Goal: Transaction & Acquisition: Purchase product/service

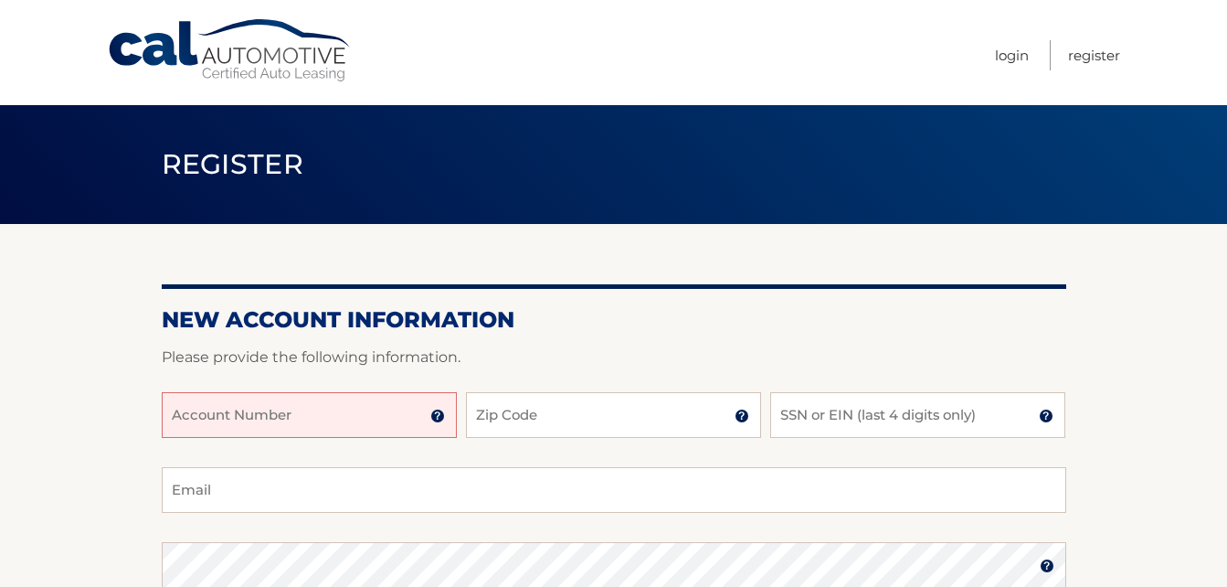
click at [296, 421] on input "Account Number" at bounding box center [309, 415] width 295 height 46
click at [342, 412] on input "Account Number" at bounding box center [309, 415] width 295 height 46
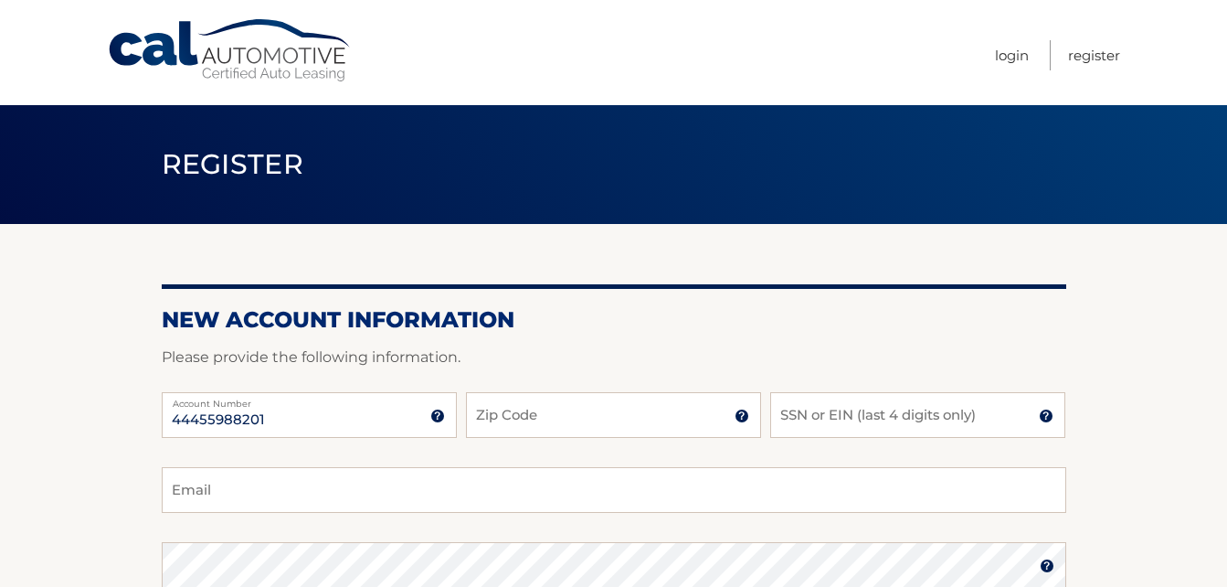
type input "44455988201"
click at [506, 422] on input "Zip Code" at bounding box center [613, 415] width 295 height 46
type input "11542"
drag, startPoint x: 826, startPoint y: 424, endPoint x: 700, endPoint y: 293, distance: 181.6
click at [700, 293] on div "New Account Information Please provide the following information. 44455988201 A…" at bounding box center [614, 581] width 905 height 714
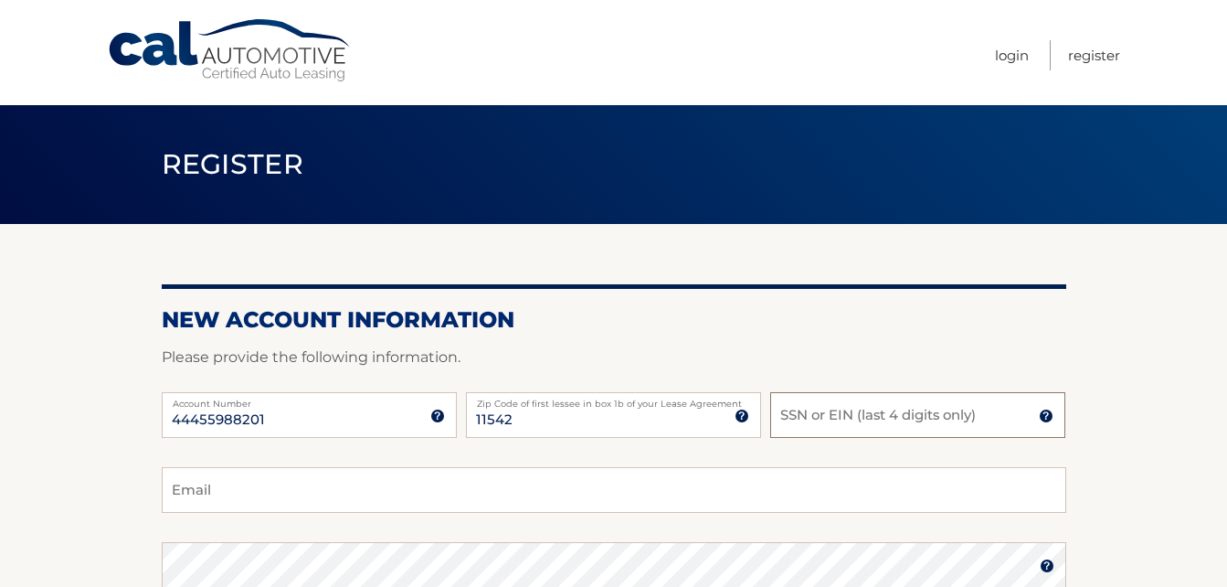
click at [804, 419] on input "SSN or EIN (last 4 digits only)" at bounding box center [917, 415] width 295 height 46
type input "0407"
click at [356, 498] on input "Email" at bounding box center [614, 490] width 905 height 46
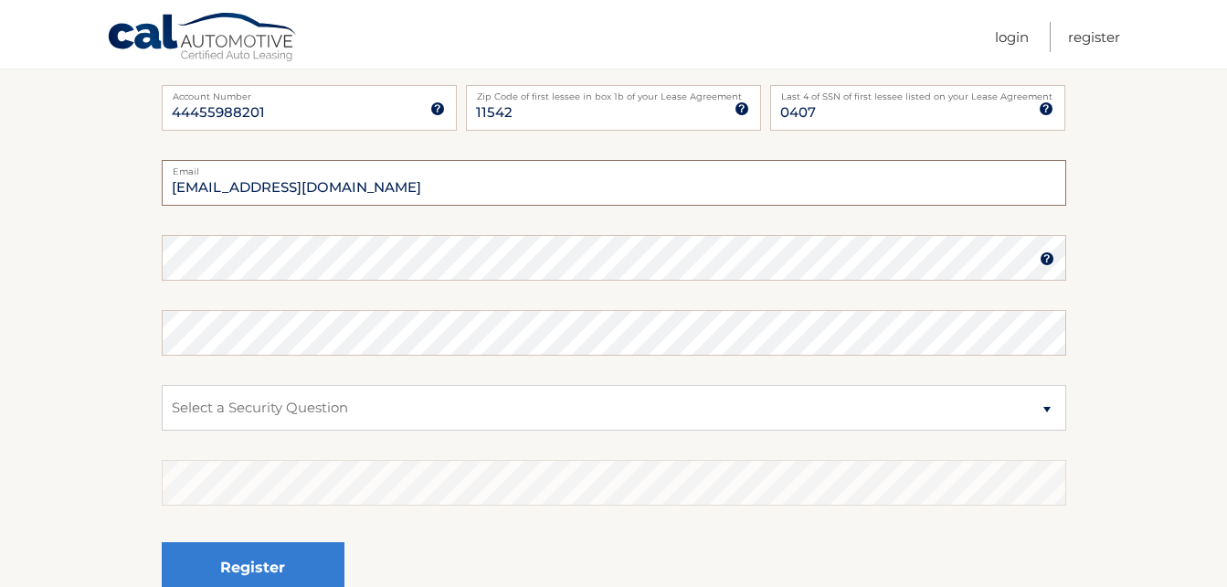
scroll to position [349, 0]
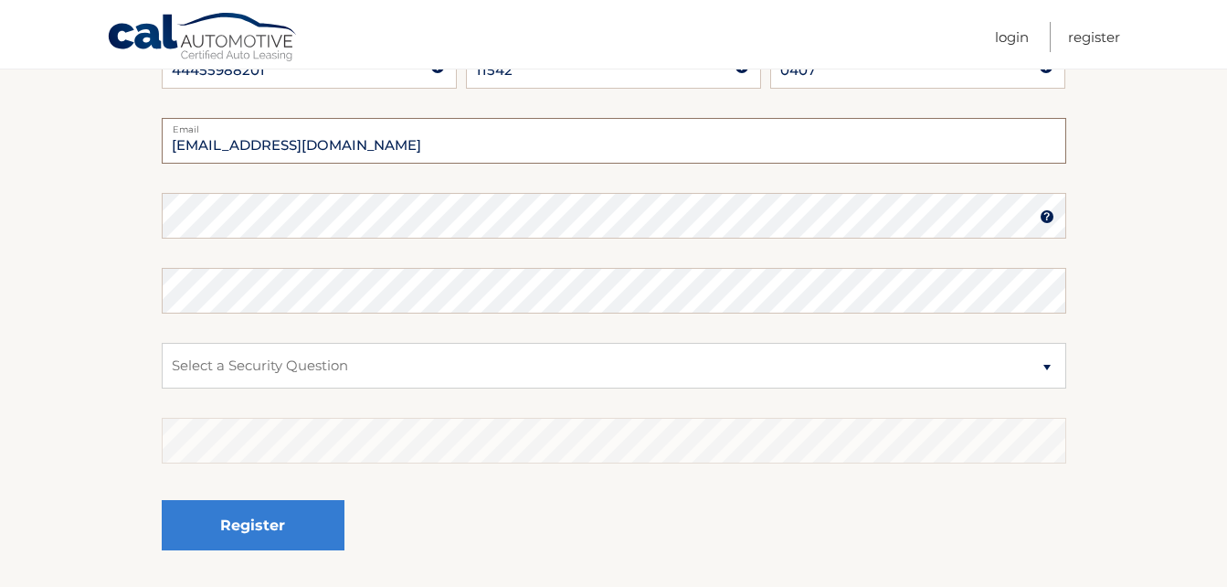
type input "Hmucci@aol.com"
click at [341, 364] on select "Select a Security Question What was the name of your elementary school? What is…" at bounding box center [614, 366] width 905 height 46
select select "2"
click at [162, 343] on select "Select a Security Question What was the name of your elementary school? What is…" at bounding box center [614, 366] width 905 height 46
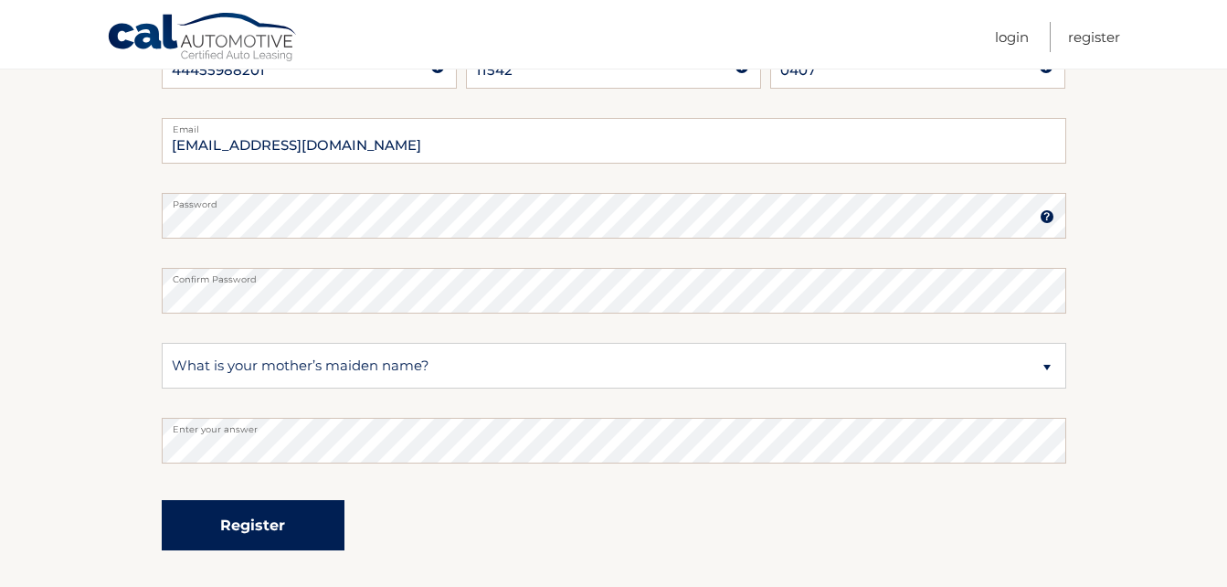
click at [247, 530] on button "Register" at bounding box center [253, 525] width 183 height 50
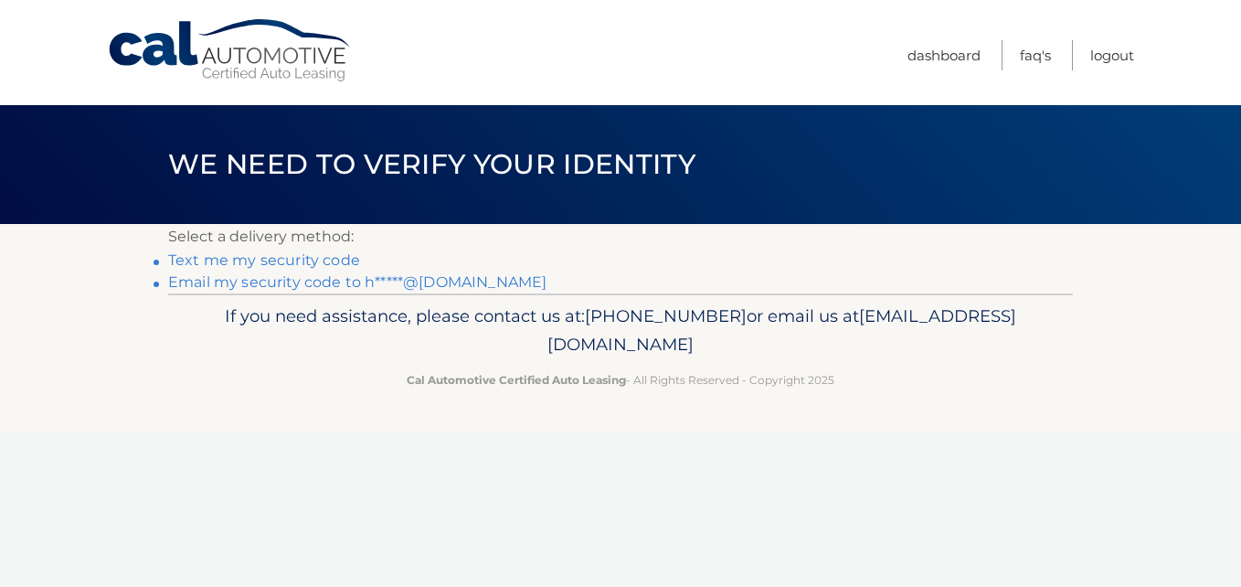
click at [295, 261] on link "Text me my security code" at bounding box center [264, 259] width 192 height 17
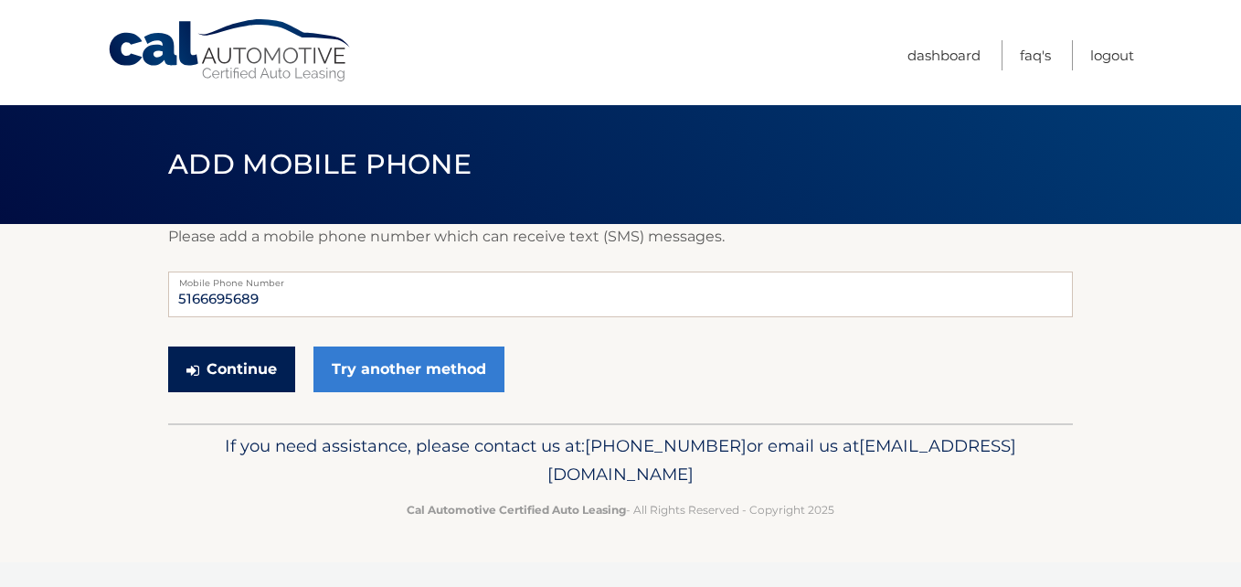
click at [226, 380] on button "Continue" at bounding box center [231, 369] width 127 height 46
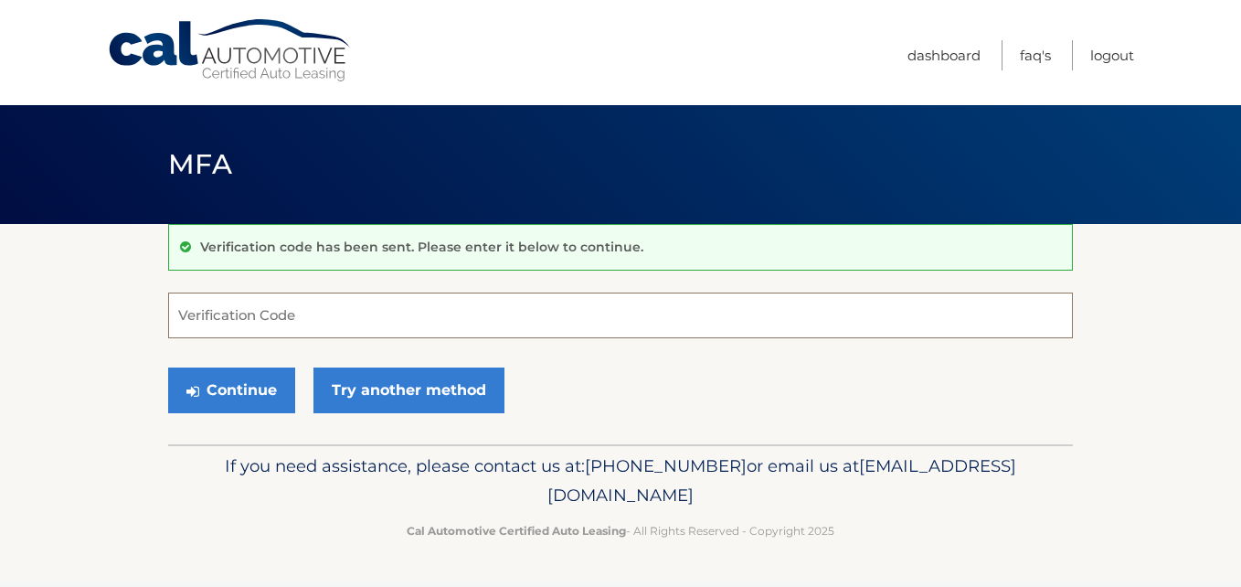
click at [224, 314] on input "Verification Code" at bounding box center [620, 315] width 905 height 46
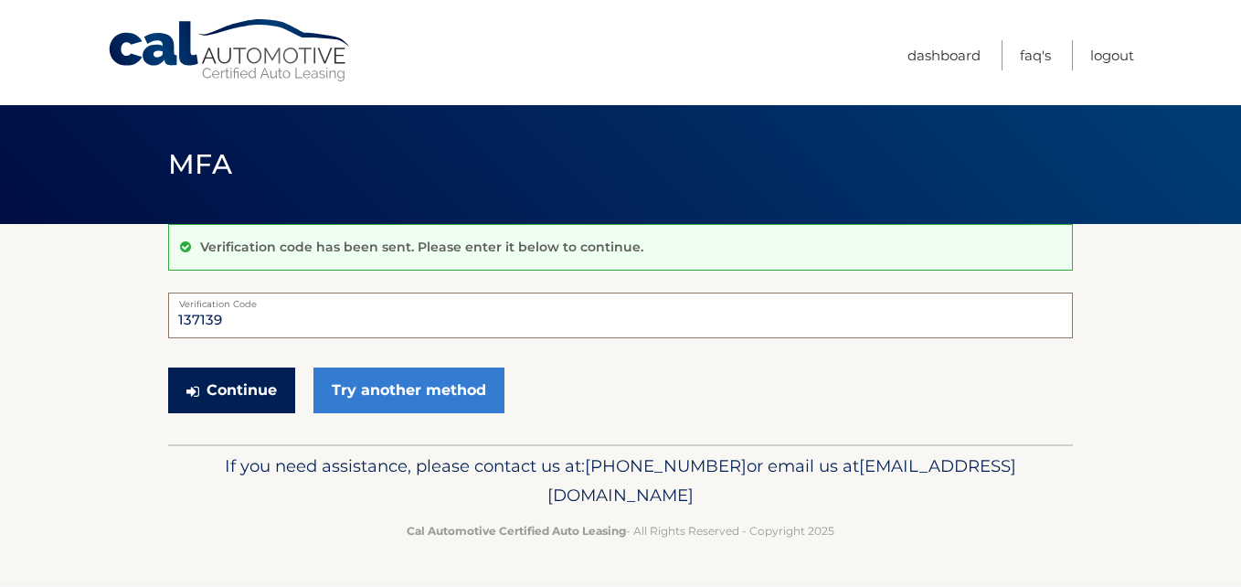
type input "137139"
click at [225, 387] on button "Continue" at bounding box center [231, 390] width 127 height 46
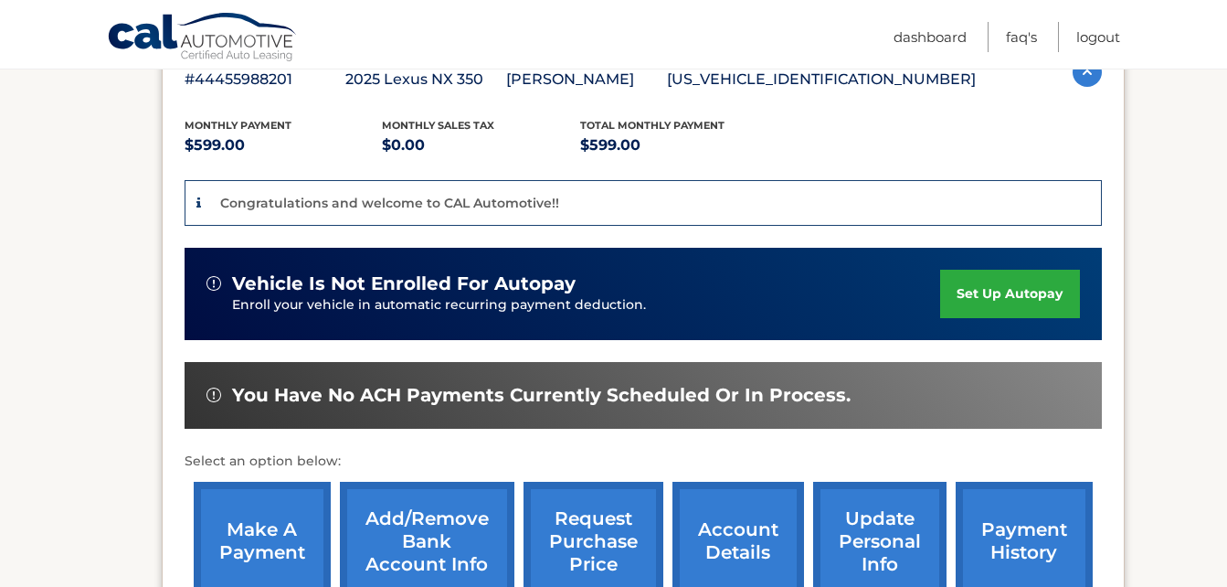
scroll to position [431, 0]
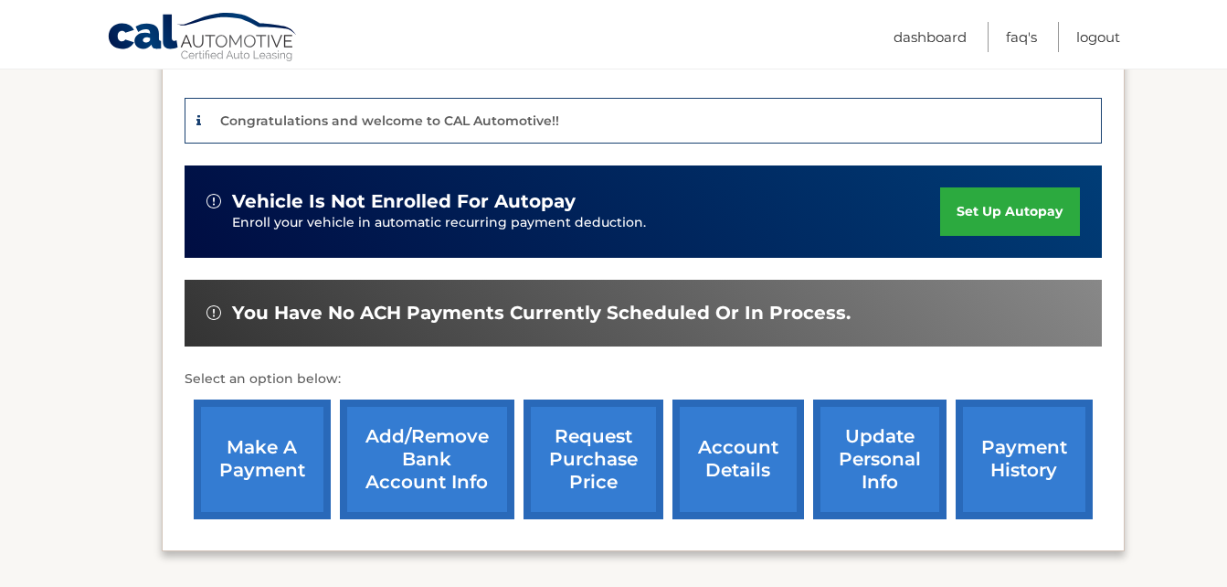
drag, startPoint x: 416, startPoint y: 469, endPoint x: 376, endPoint y: 473, distance: 40.5
click at [421, 440] on link "Add/Remove bank account info" at bounding box center [427, 459] width 175 height 120
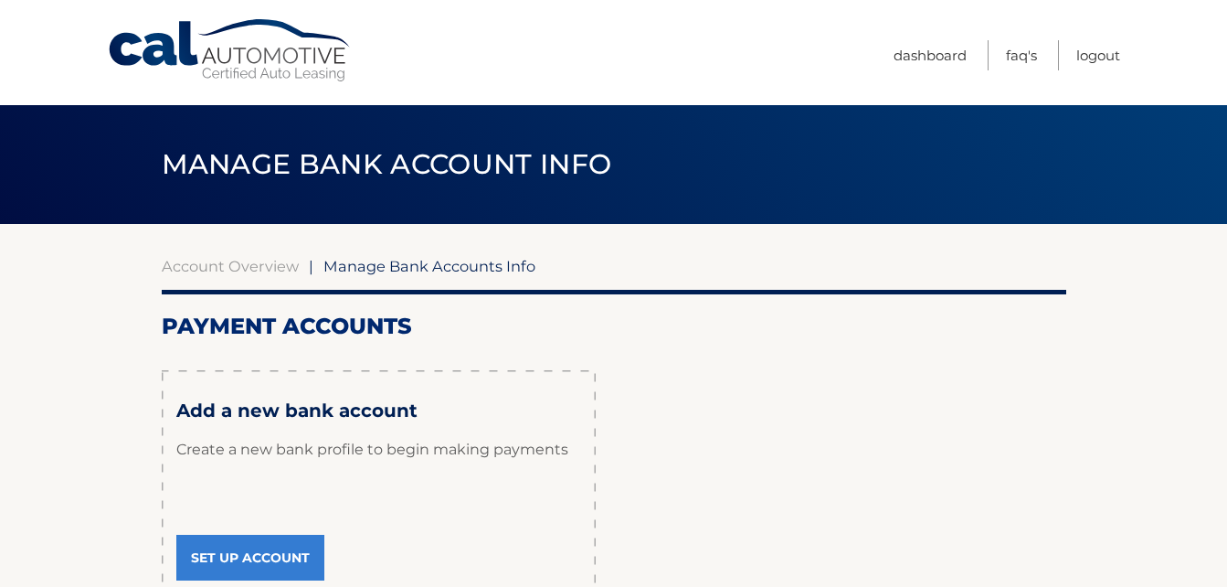
click at [263, 549] on link "Set Up Account" at bounding box center [250, 558] width 148 height 46
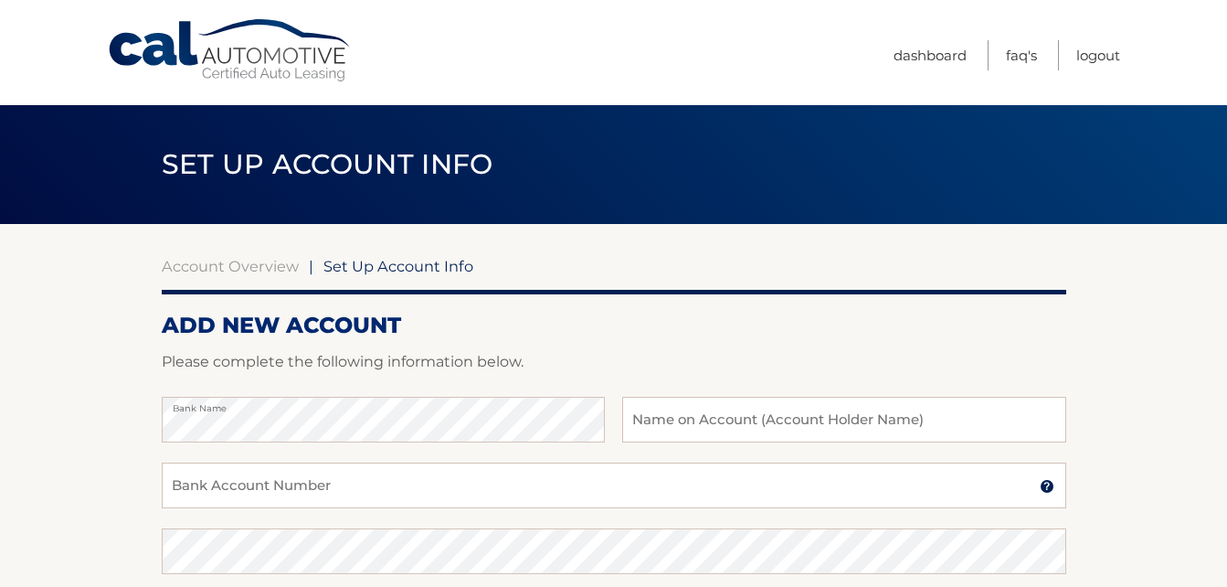
drag, startPoint x: 658, startPoint y: 423, endPoint x: 955, endPoint y: 372, distance: 301.4
drag, startPoint x: 955, startPoint y: 372, endPoint x: 713, endPoint y: 414, distance: 245.8
click at [713, 414] on input "text" at bounding box center [843, 420] width 443 height 46
type input "[PERSON_NAME]"
click at [313, 488] on input "Bank Account Number" at bounding box center [614, 485] width 905 height 46
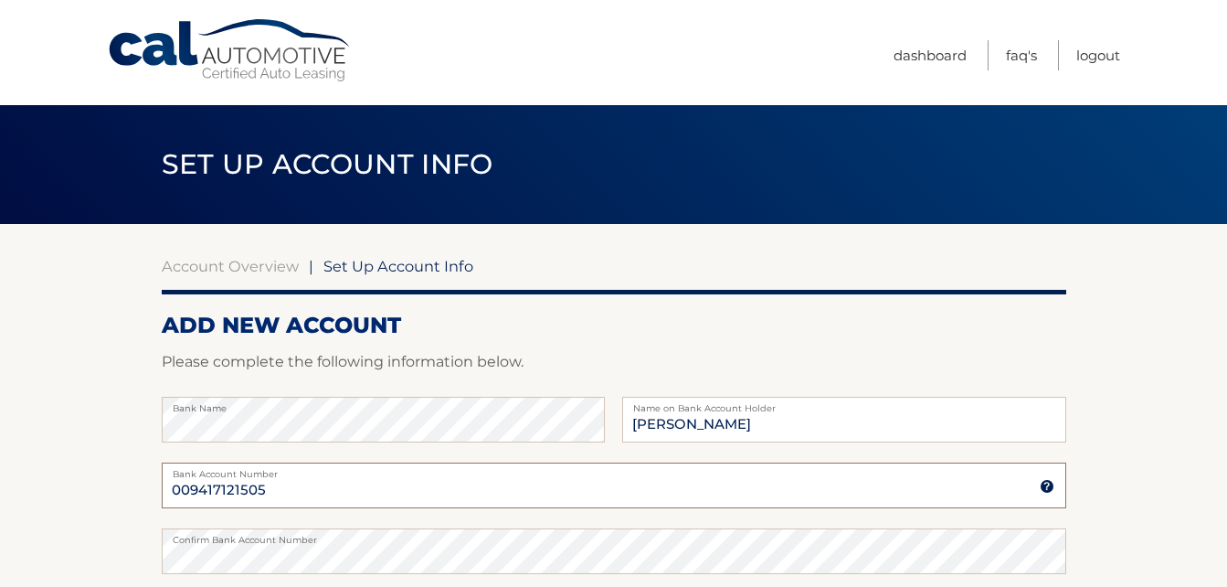
click at [267, 494] on input "009417121505" at bounding box center [614, 485] width 905 height 46
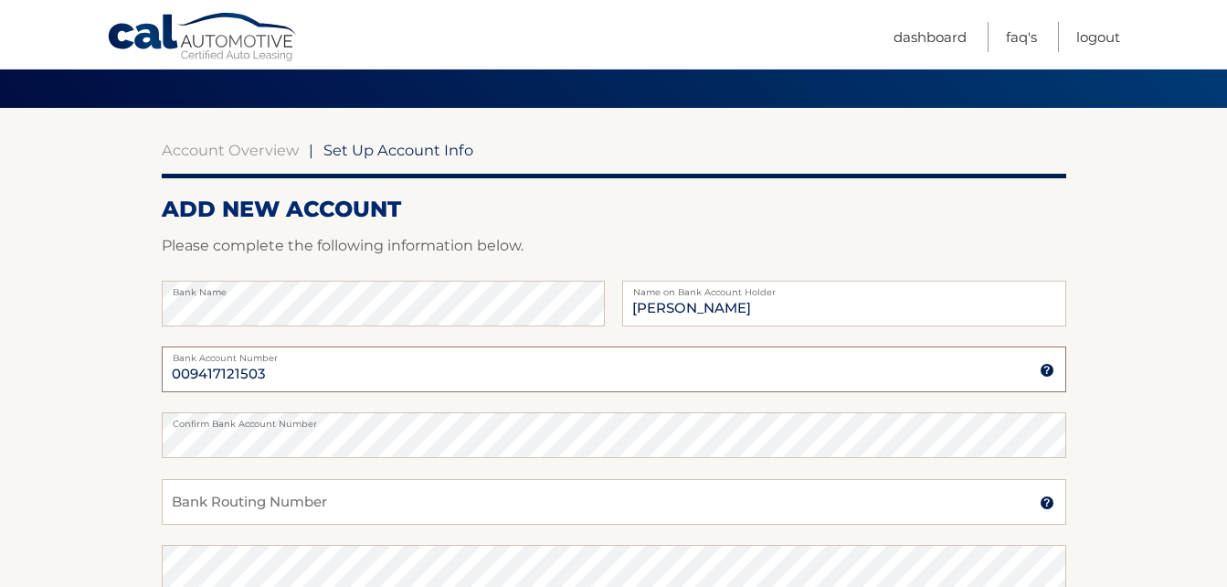
scroll to position [128, 0]
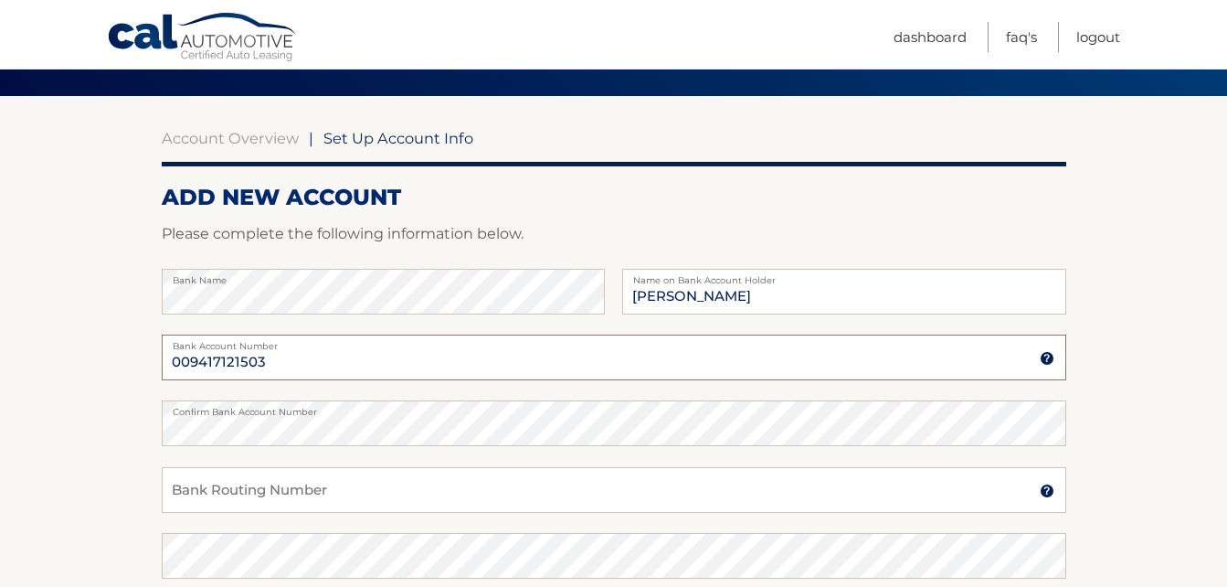
type input "009417121503"
click at [200, 500] on input "Bank Routing Number" at bounding box center [614, 490] width 905 height 46
type input "0"
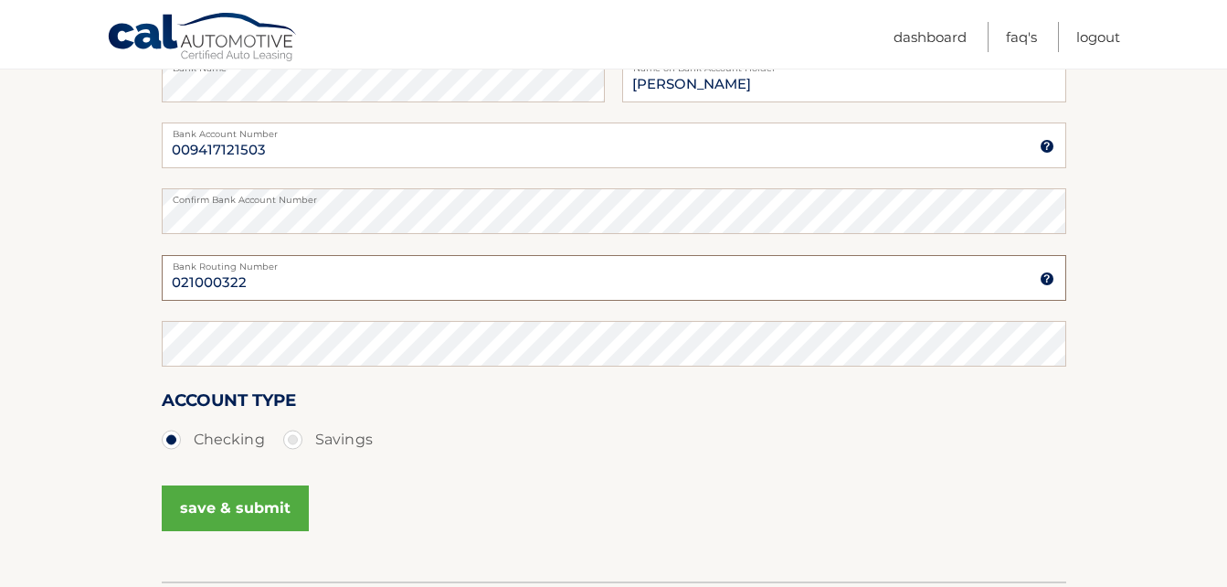
type input "021000322"
click at [250, 496] on button "save & submit" at bounding box center [235, 508] width 147 height 46
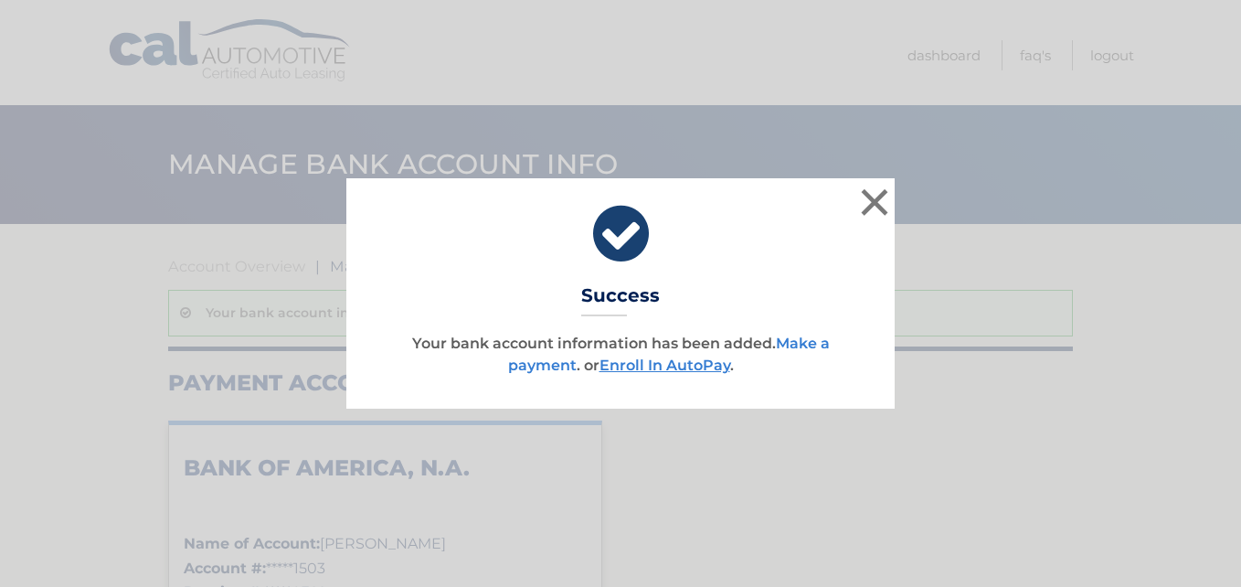
click at [792, 335] on link "Make a payment" at bounding box center [669, 354] width 322 height 39
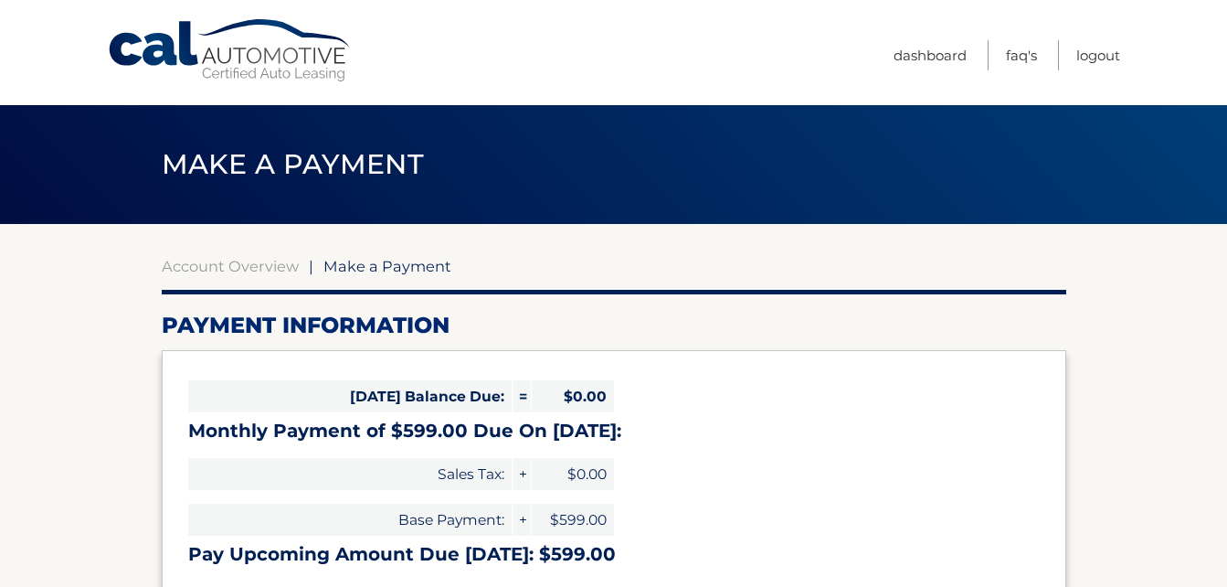
select select "ZGYxMDBiYzAtY2NhOS00YmJhLWE0ZmYtOGQ4YjQzNDhjYmVi"
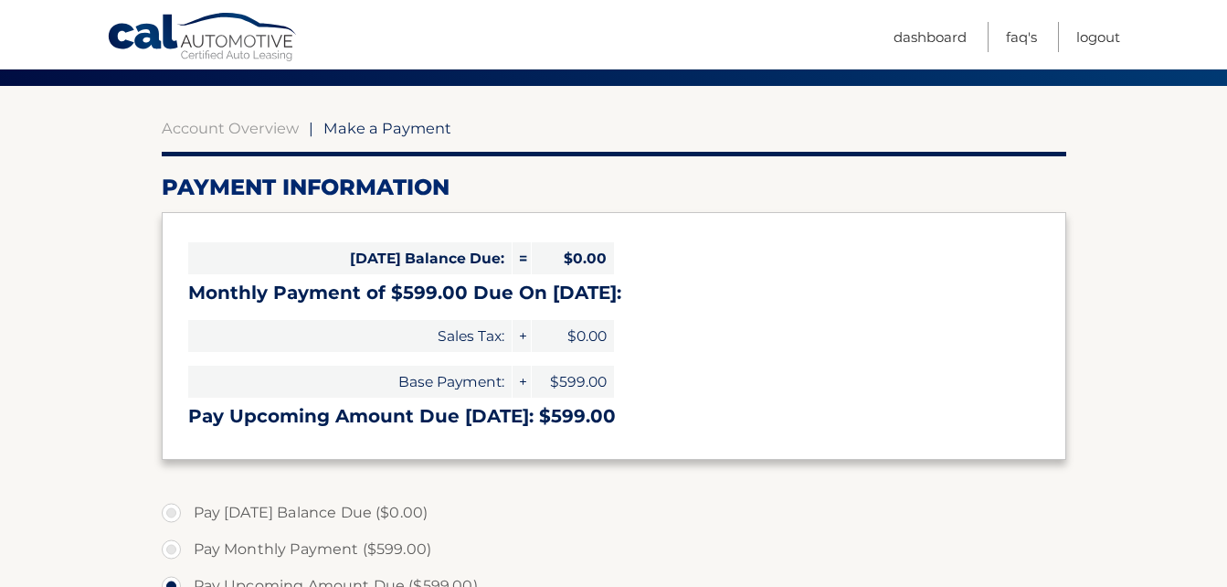
scroll to position [290, 0]
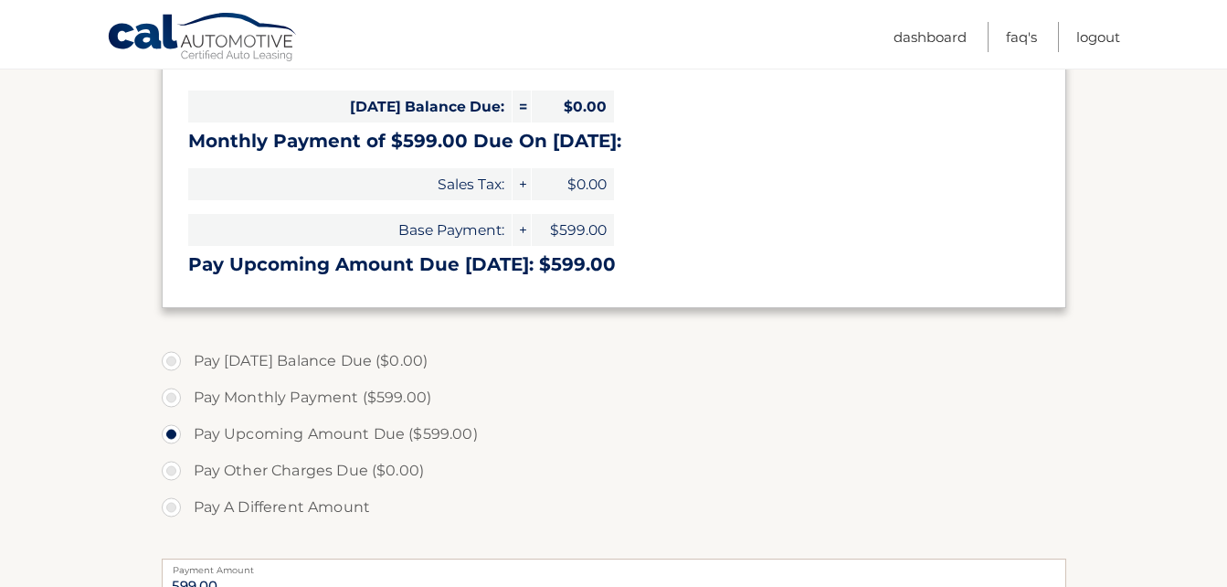
click at [182, 405] on label "Pay Monthly Payment ($599.00)" at bounding box center [614, 397] width 905 height 37
click at [182, 405] on input "Pay Monthly Payment ($599.00)" at bounding box center [178, 393] width 18 height 29
radio input "true"
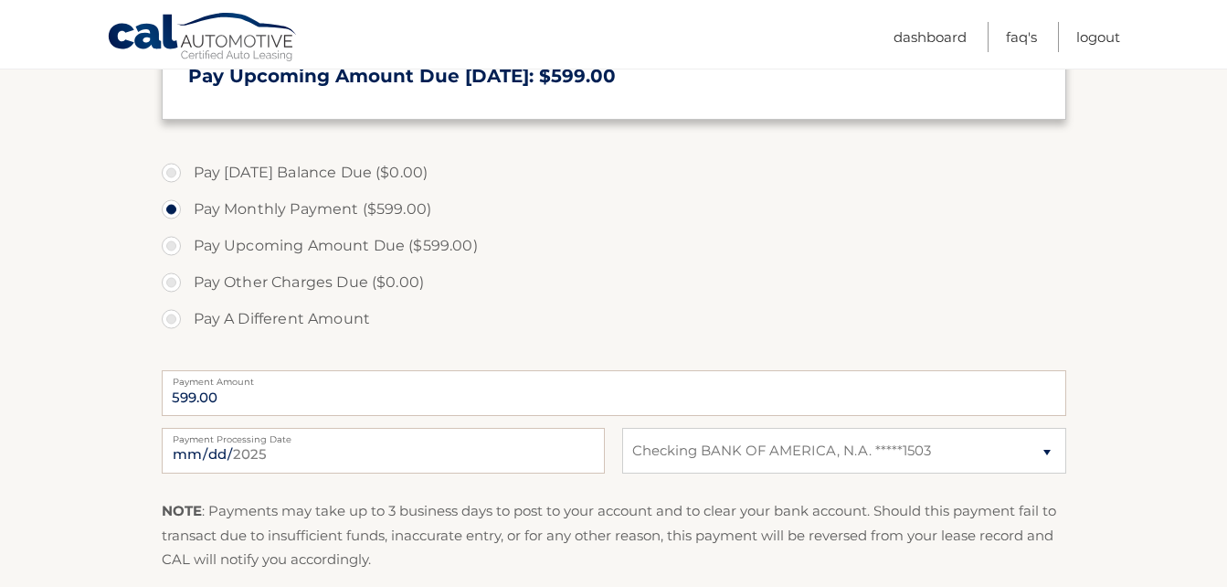
scroll to position [487, 0]
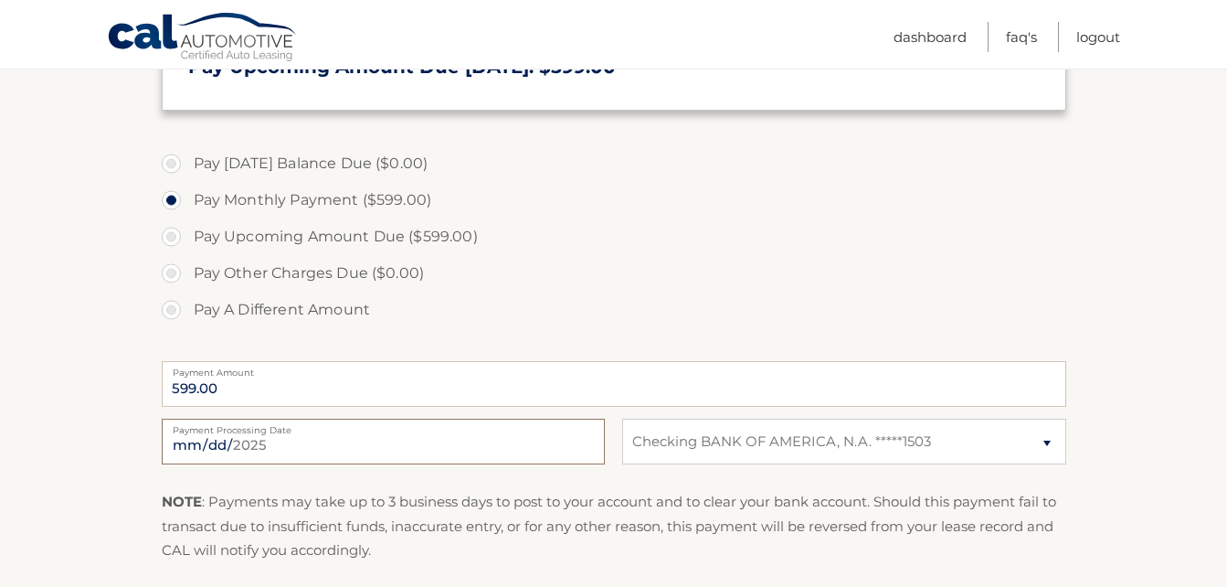
click at [307, 458] on input "2025-08-25" at bounding box center [383, 442] width 443 height 46
type input "2025-08-29"
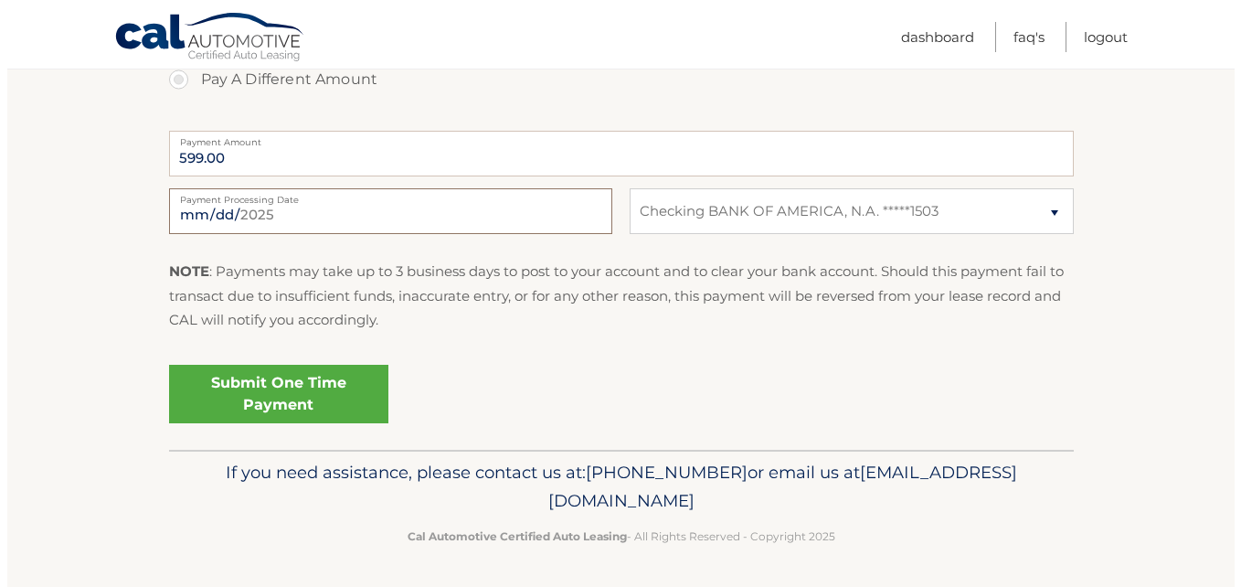
scroll to position [719, 0]
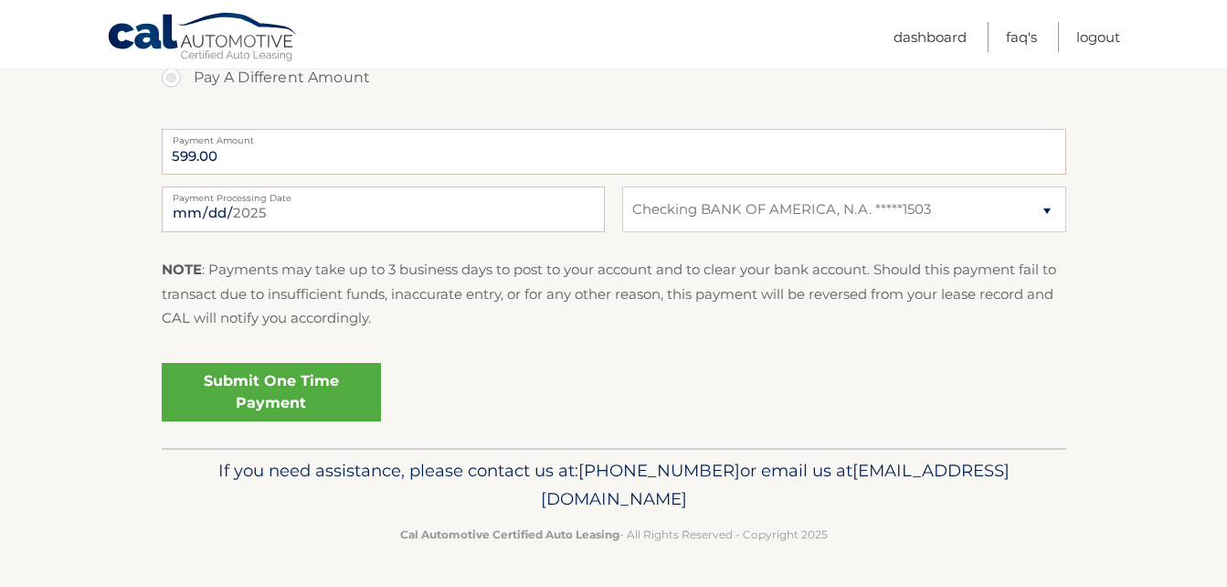
click at [281, 404] on link "Submit One Time Payment" at bounding box center [271, 392] width 219 height 58
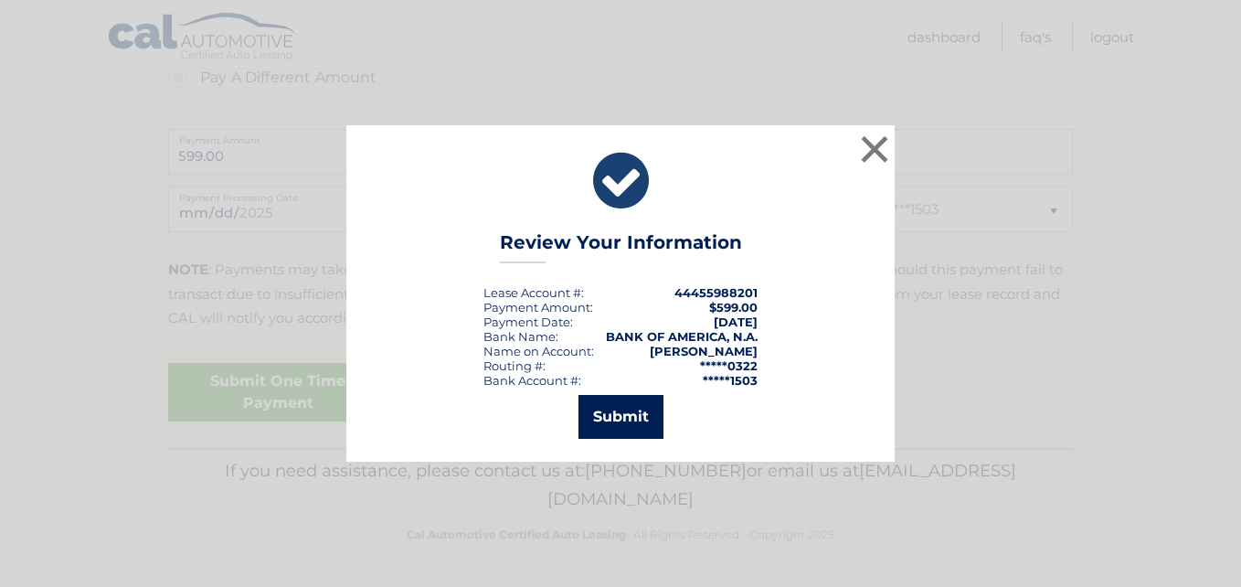
click at [628, 409] on button "Submit" at bounding box center [621, 417] width 85 height 44
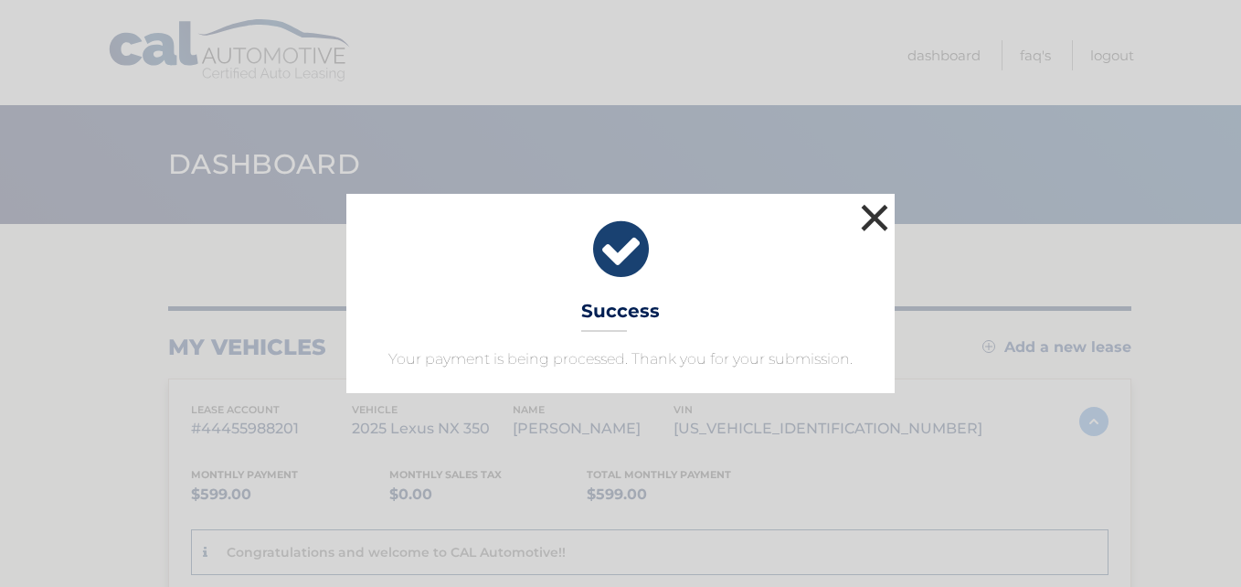
click at [871, 224] on button "×" at bounding box center [874, 217] width 37 height 37
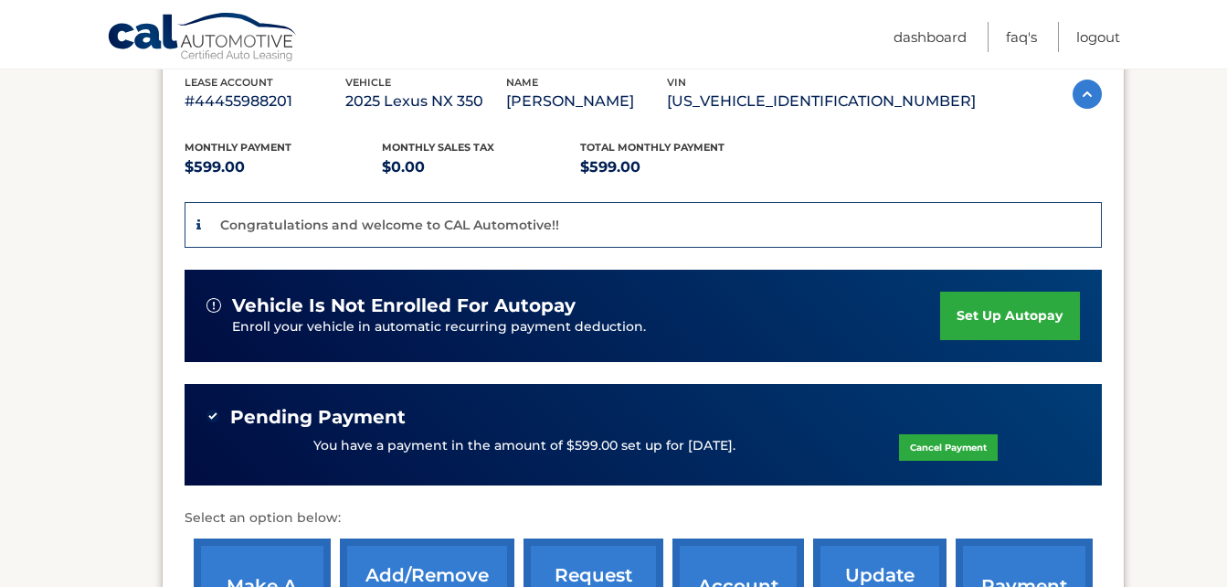
scroll to position [329, 0]
